Goal: Information Seeking & Learning: Understand process/instructions

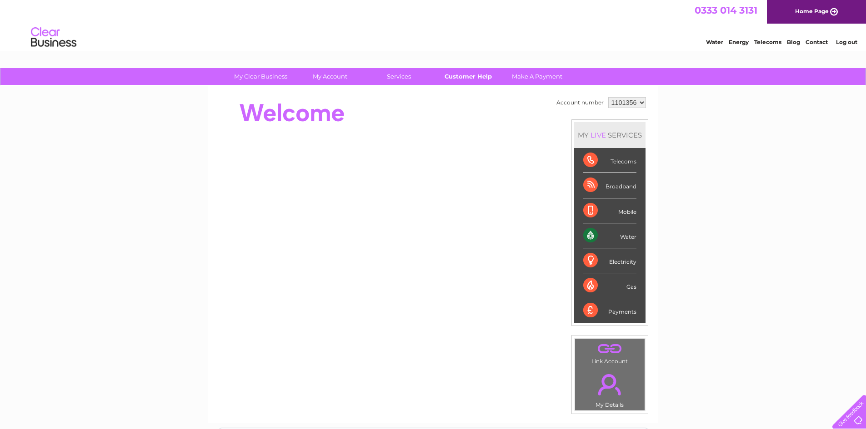
click at [462, 74] on link "Customer Help" at bounding box center [467, 76] width 75 height 17
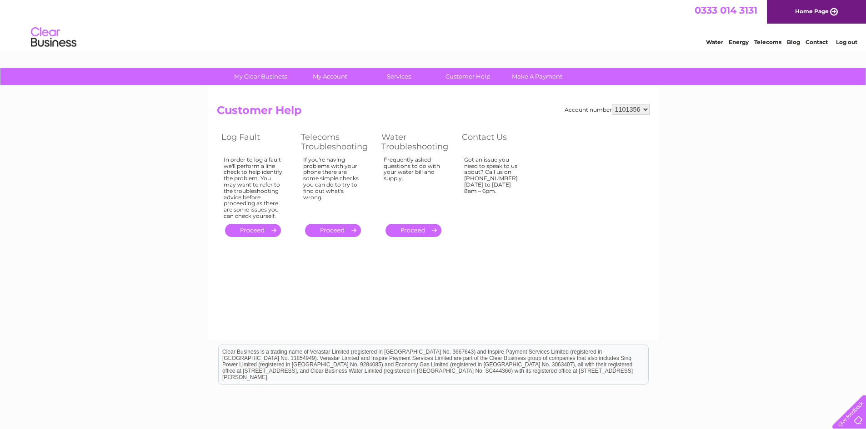
click at [416, 231] on link "." at bounding box center [413, 230] width 56 height 13
click at [850, 417] on div at bounding box center [846, 410] width 37 height 37
click at [851, 414] on div at bounding box center [846, 410] width 37 height 37
click at [438, 344] on html "Clear Business is a trading name of Verastar Limited (registered in [GEOGRAPHIC…" at bounding box center [433, 369] width 866 height 58
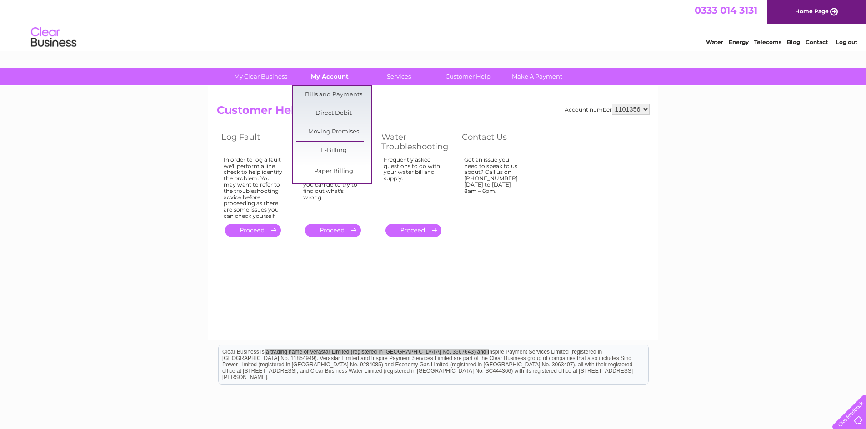
click at [325, 77] on link "My Account" at bounding box center [329, 76] width 75 height 17
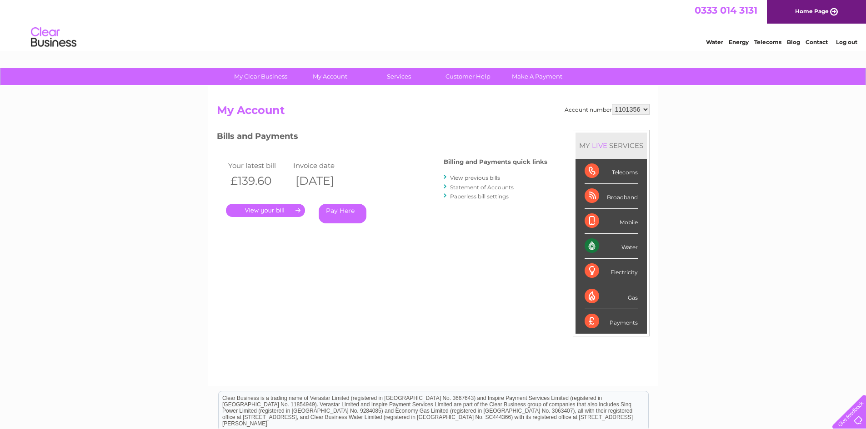
click at [853, 412] on div at bounding box center [846, 410] width 37 height 37
